Goal: Find specific page/section: Find specific page/section

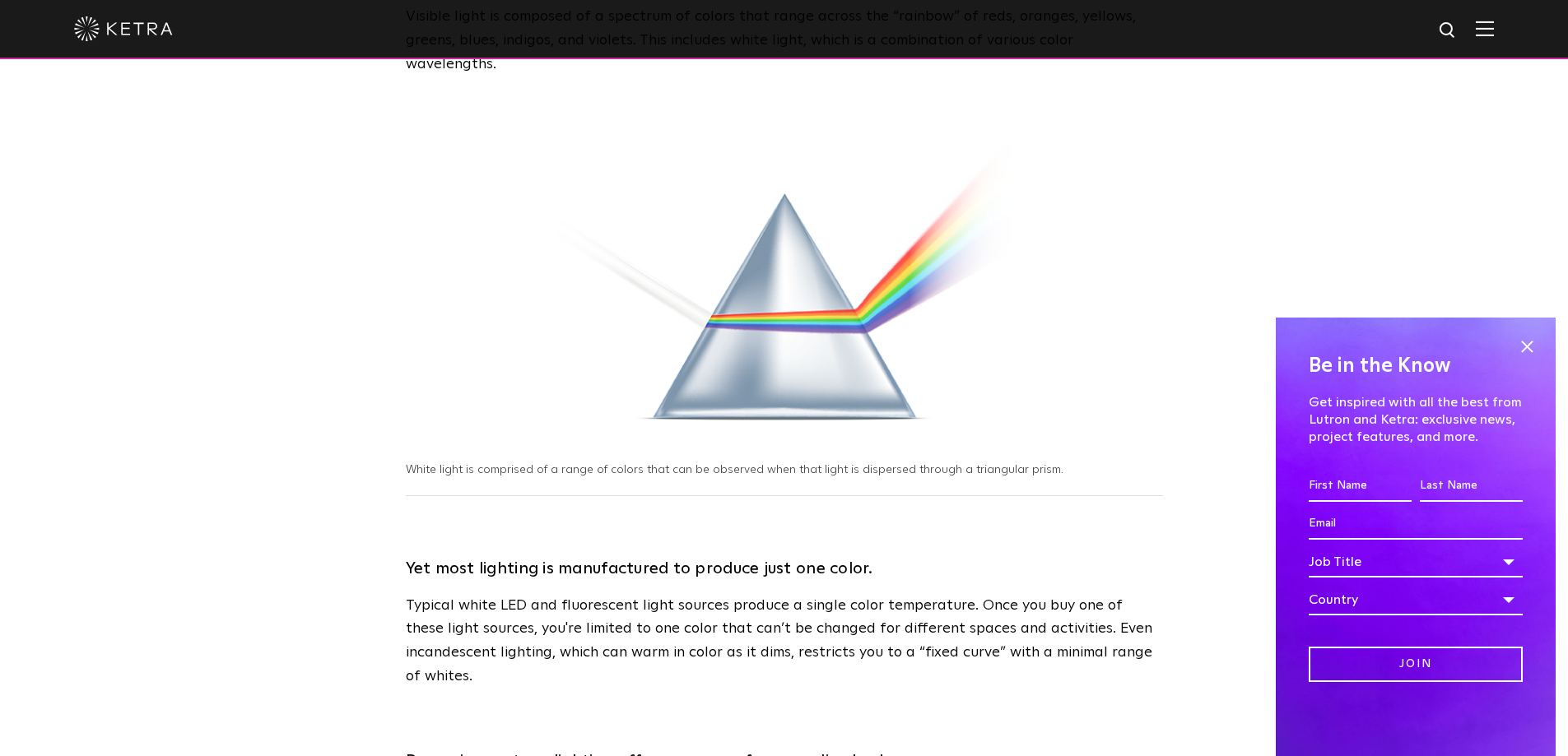
scroll to position [164, 0]
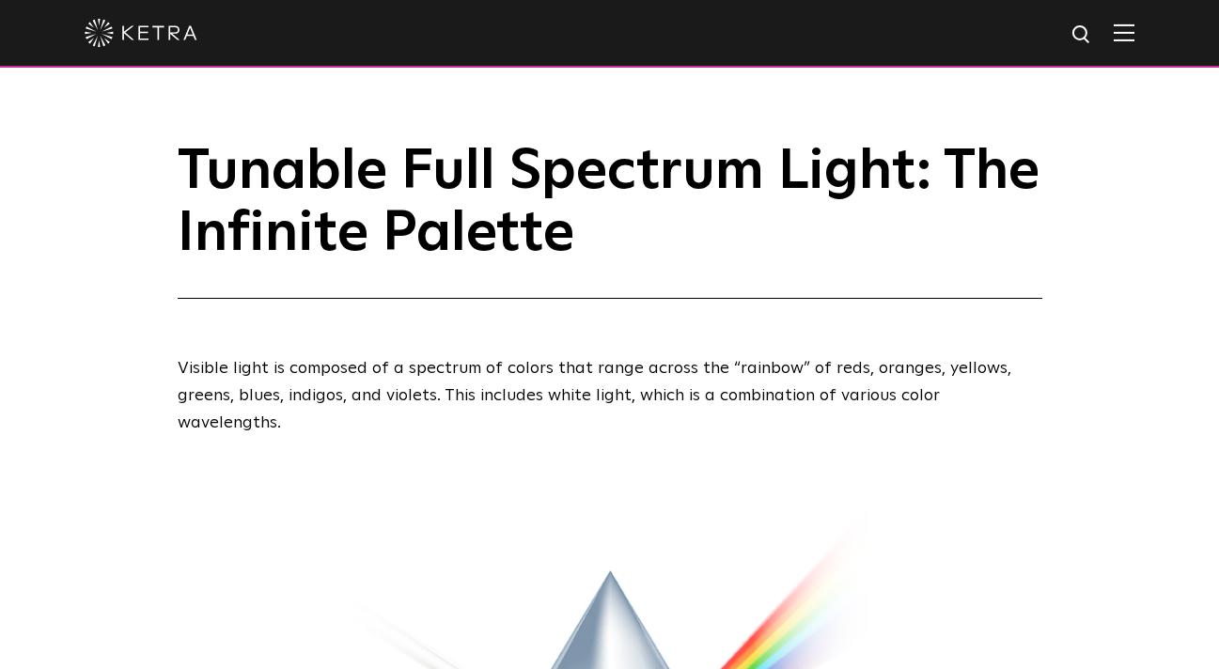
click at [1135, 32] on img at bounding box center [1124, 32] width 21 height 18
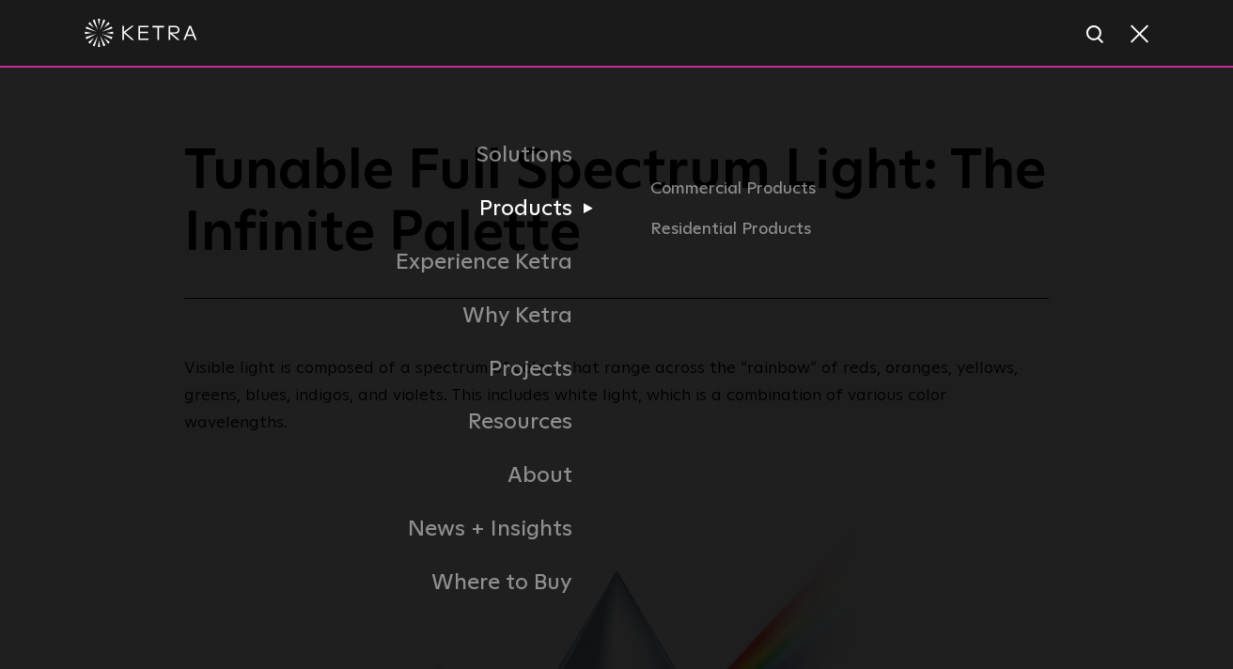
click at [533, 209] on link "Products" at bounding box center [349, 209] width 536 height 54
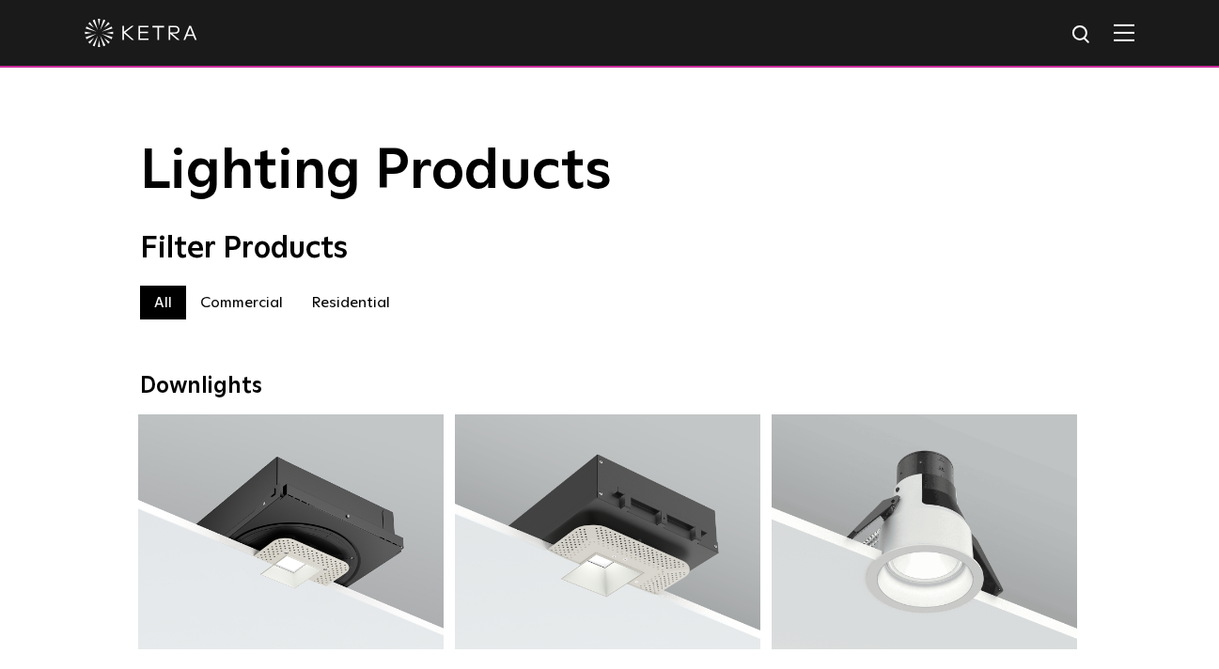
click at [234, 305] on label "Commercial" at bounding box center [241, 303] width 111 height 34
